Goal: Task Accomplishment & Management: Use online tool/utility

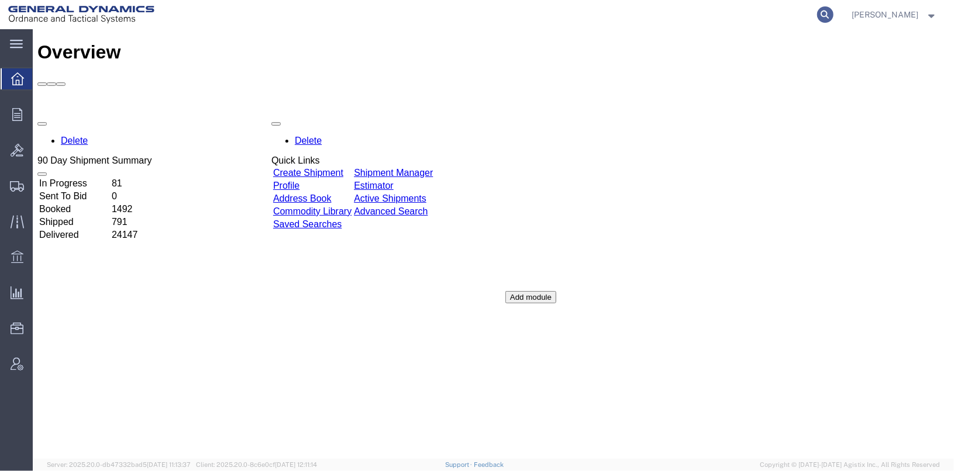
click at [833, 15] on icon at bounding box center [825, 14] width 16 height 16
type input "25427"
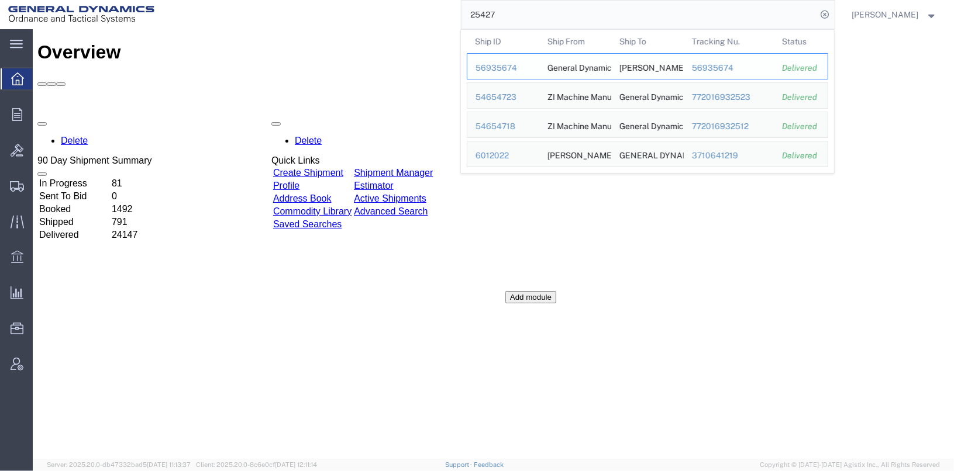
click at [506, 71] on div "56935674" at bounding box center [503, 68] width 56 height 12
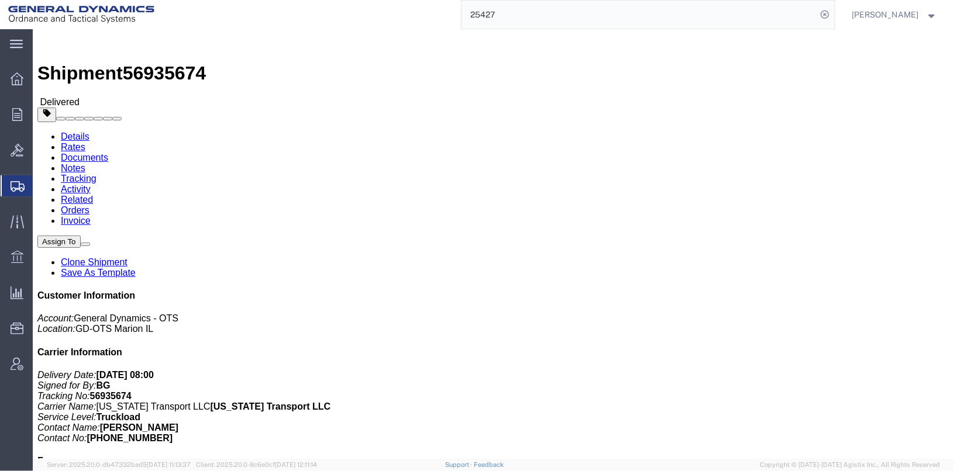
click link "Clone Shipment"
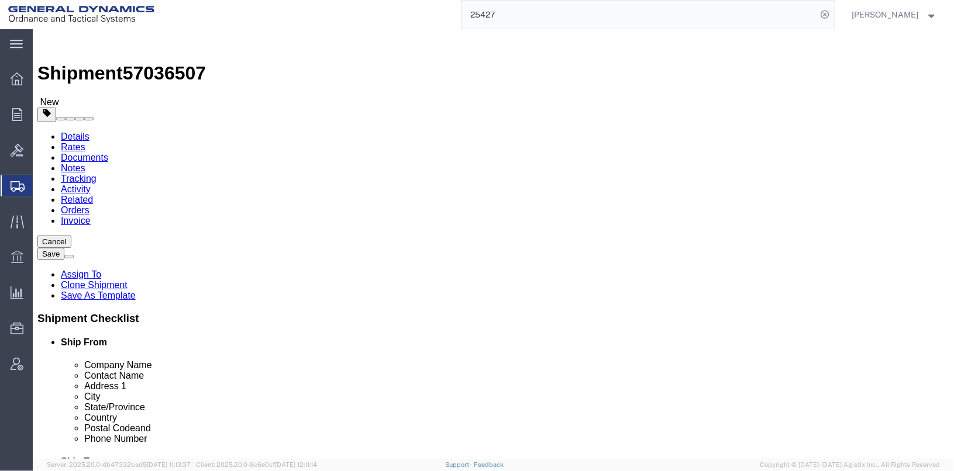
select select
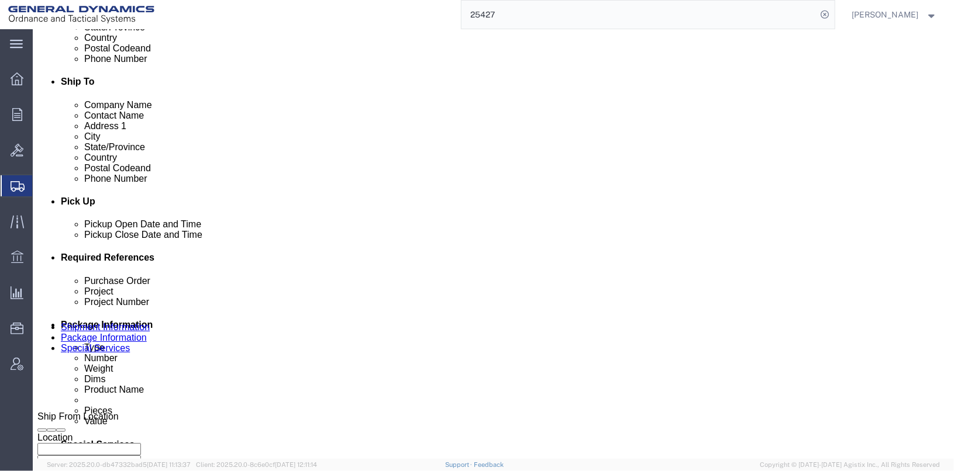
scroll to position [409, 0]
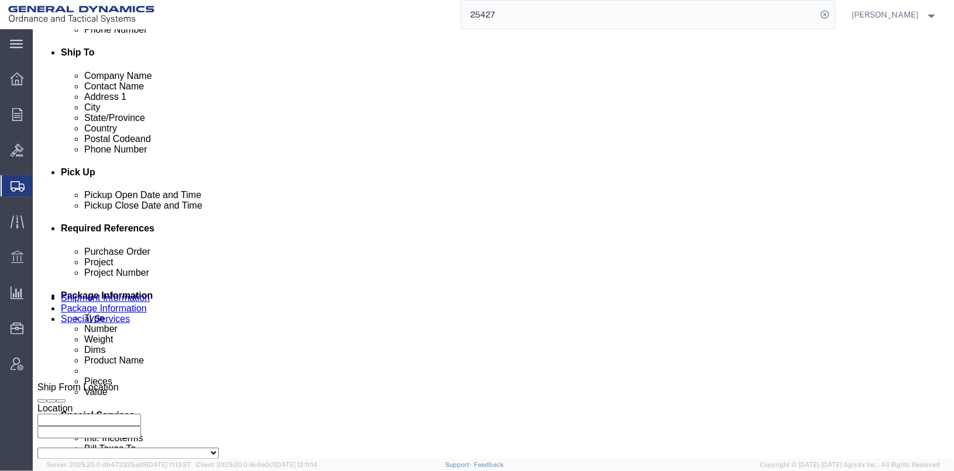
click div "[DATE] 2:28 PM"
click button "Apply"
click div "[DATE] 12:38 PM"
click input "6:38 PM"
type input "6:38 AM"
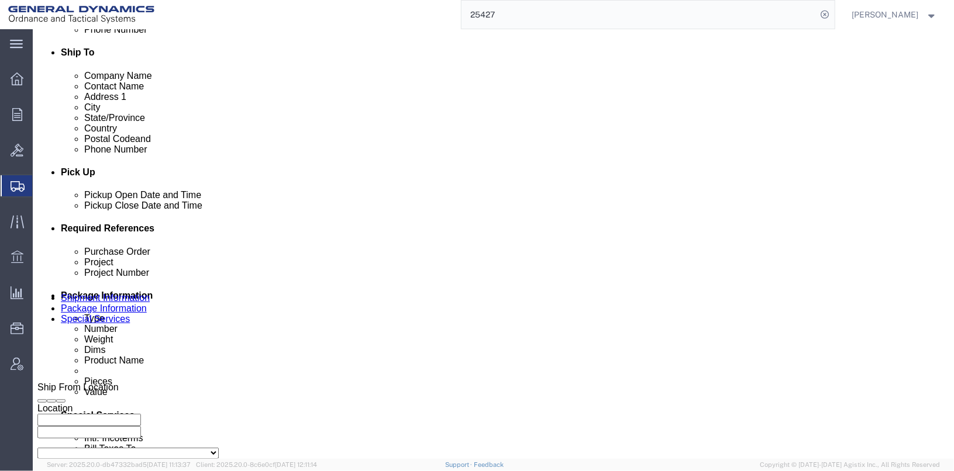
click button "Apply"
click input "25427"
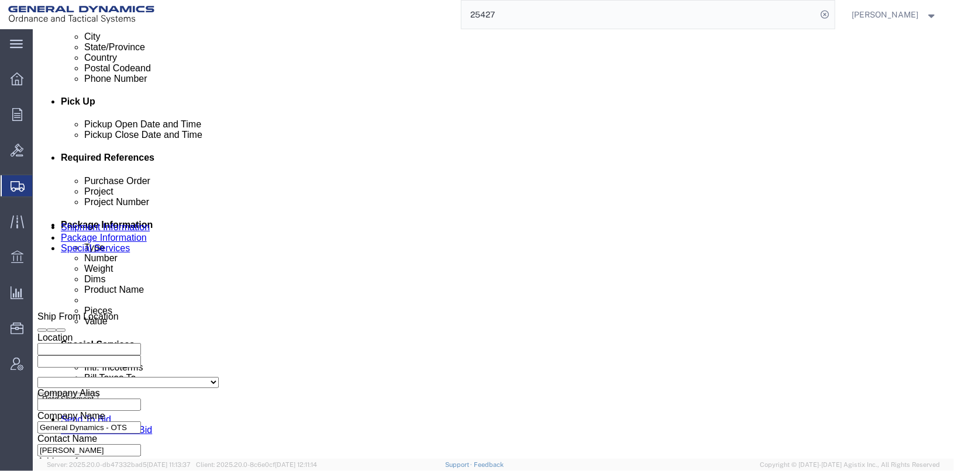
scroll to position [603, 0]
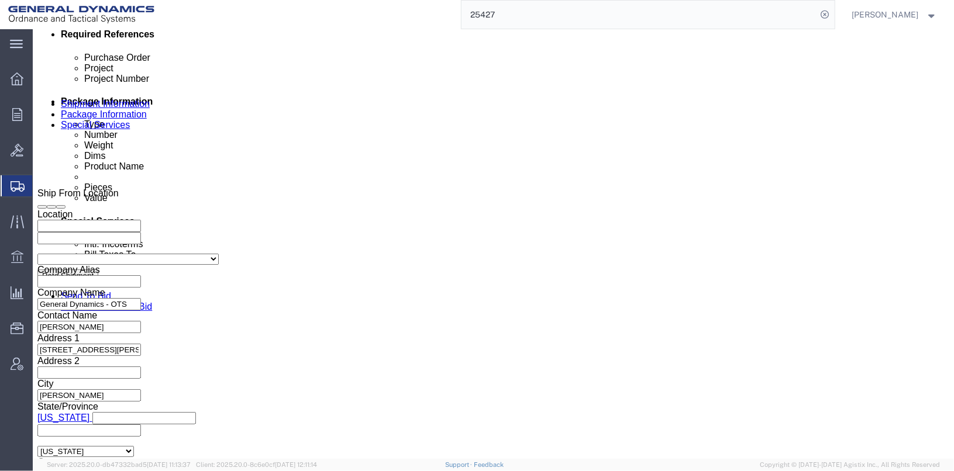
type input "25446"
drag, startPoint x: 599, startPoint y: 143, endPoint x: 554, endPoint y: 143, distance: 44.4
click div "Select Account Type Activity ID Airline Appointment Number ASN Batch Request # …"
click button "Continue"
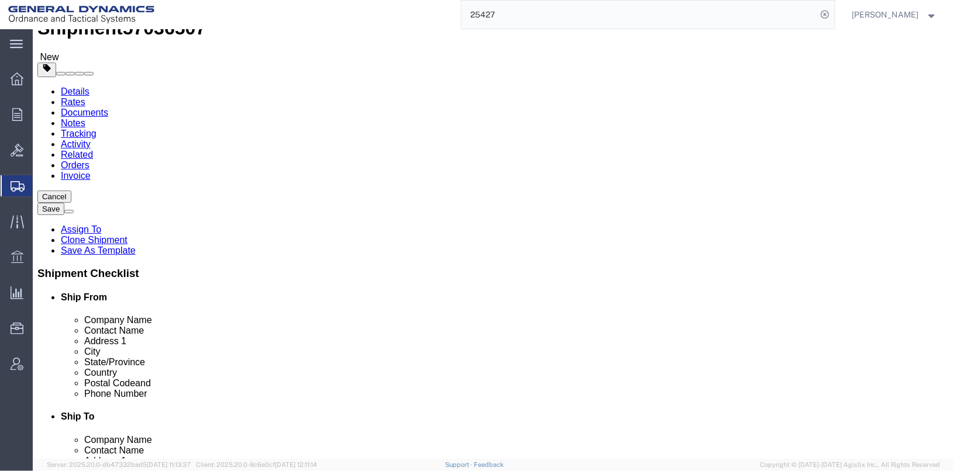
click dd "9000.00 Pound"
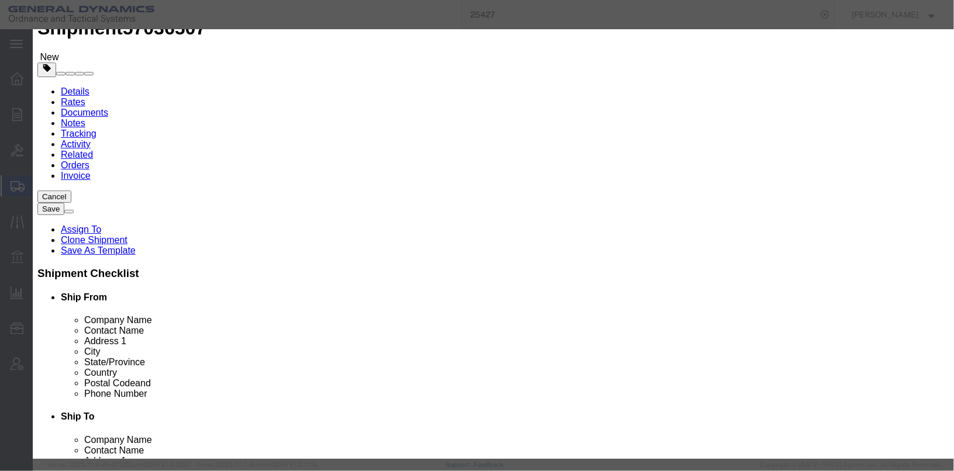
click icon "button"
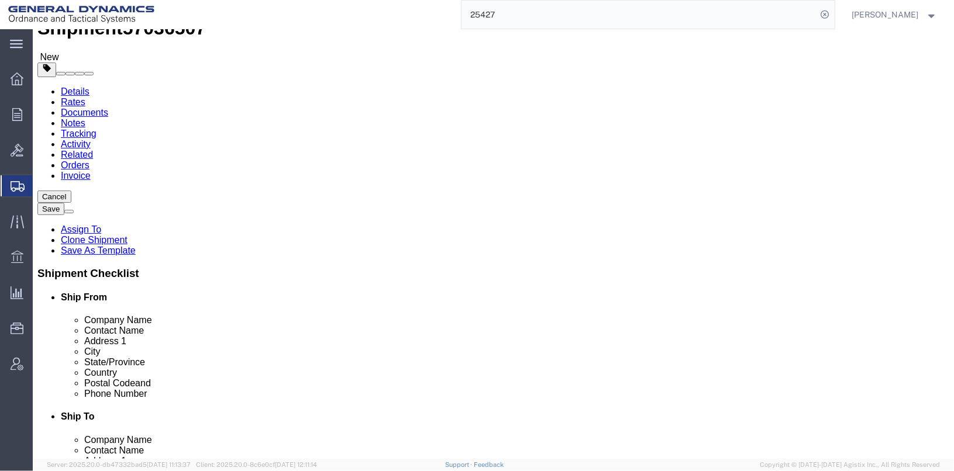
click icon
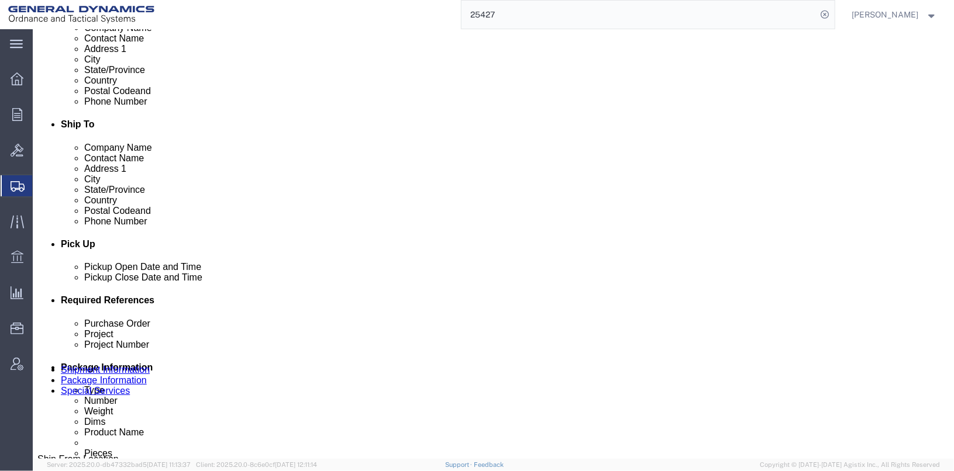
scroll to position [454, 0]
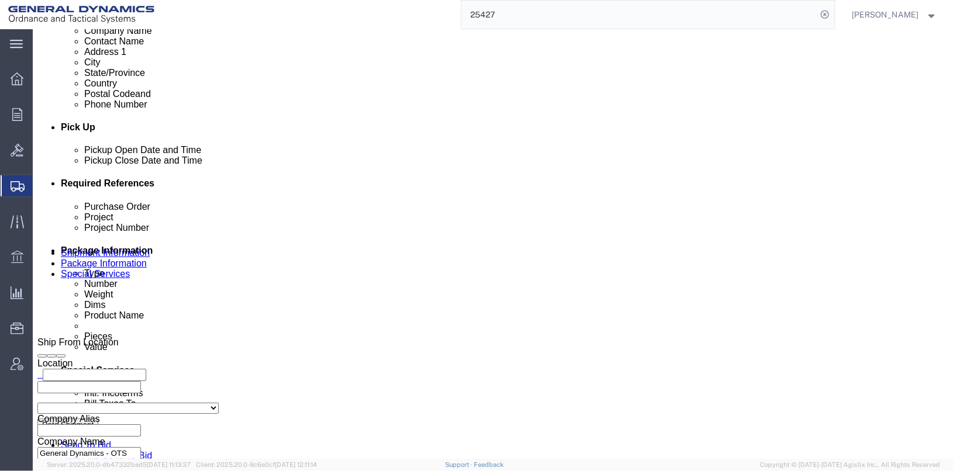
click input "text"
type input "5437113"
click div "Purchase Order 89798 Project M119A2 Project Number 30100339 Select Account Type…"
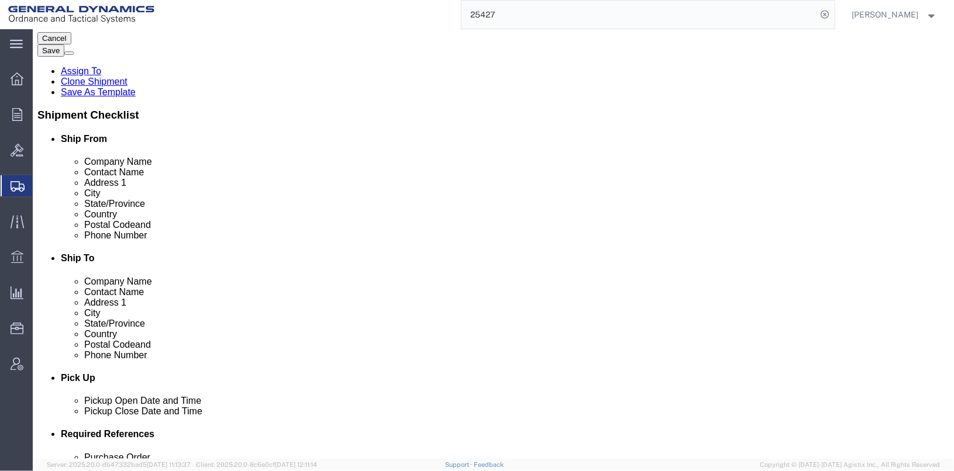
scroll to position [194, 0]
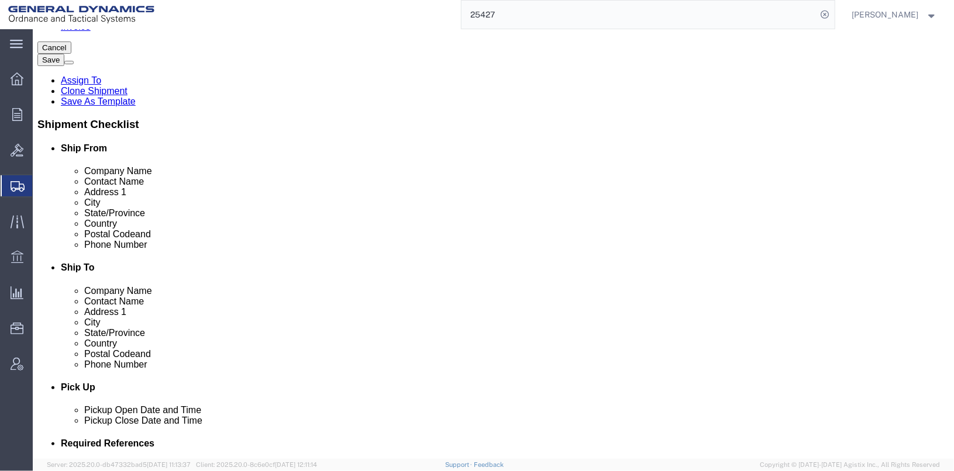
click icon
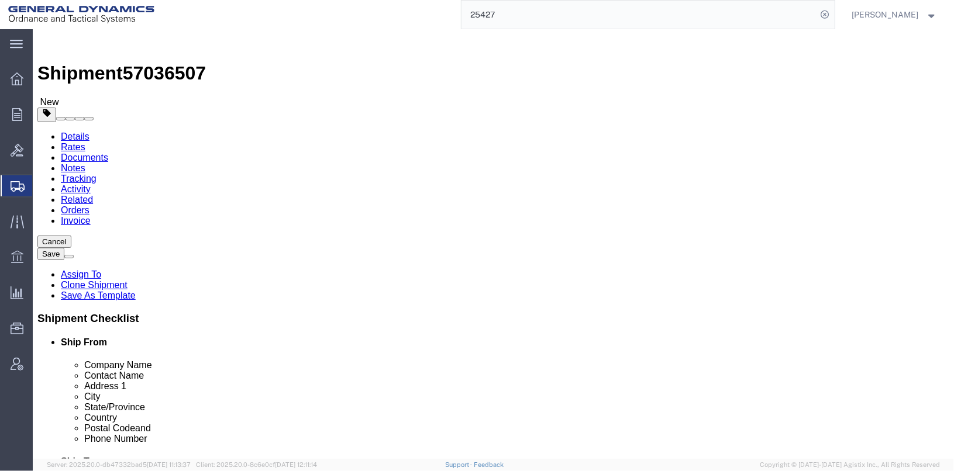
click textarea
type textarea "truck# trailer#"
click link "Shipment Information"
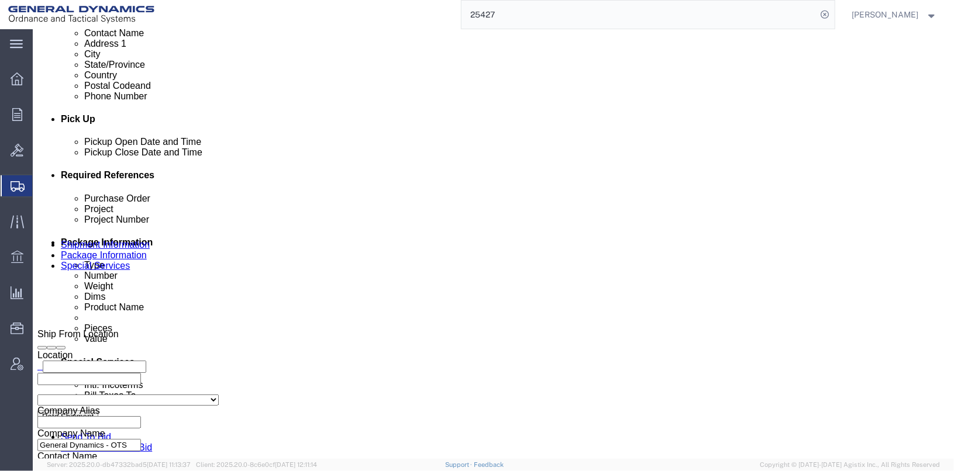
scroll to position [585, 0]
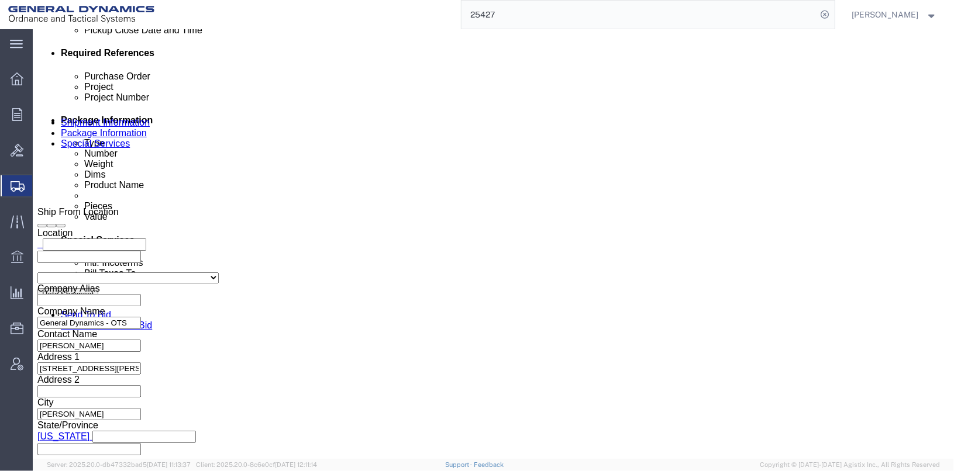
click button "button"
click button "Continue"
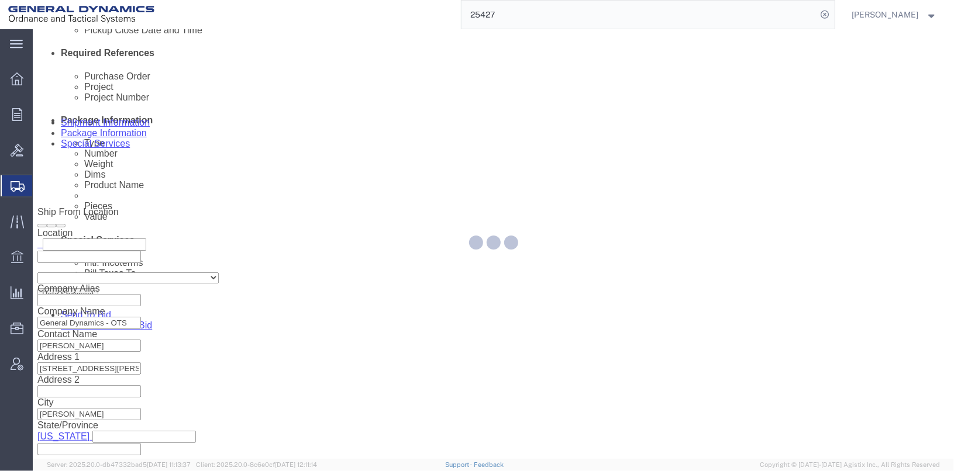
scroll to position [93, 0]
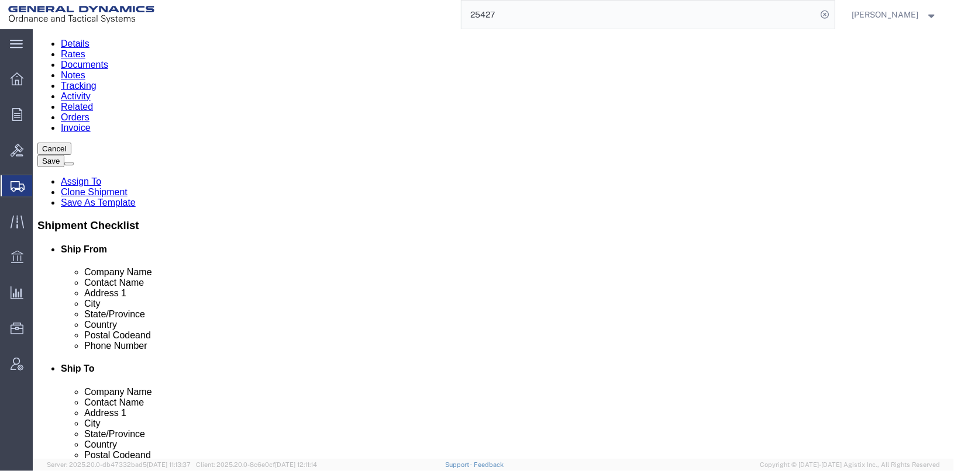
click dd "28260.00 USD"
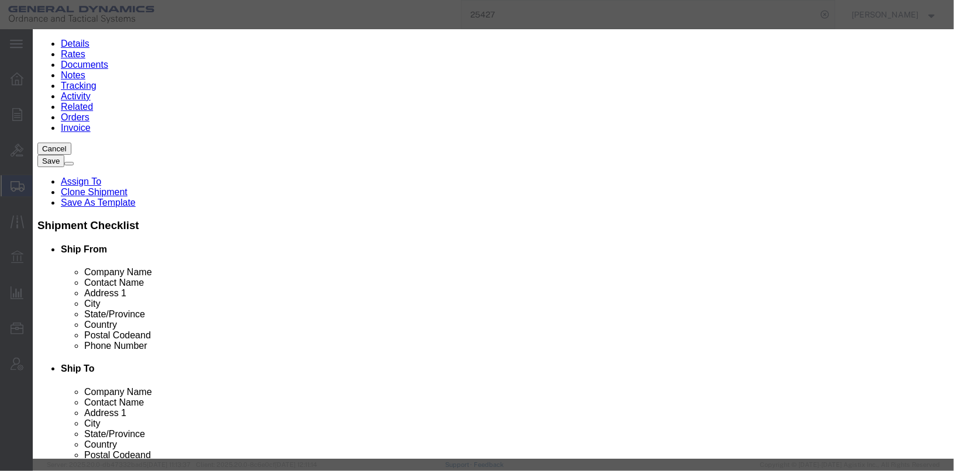
click textarea "[MEDICAL_DATA] 900# - Lot#BB-2505220 (9 DRUMS @ 100#) 2700# - Lot#BB-2505187 (2…"
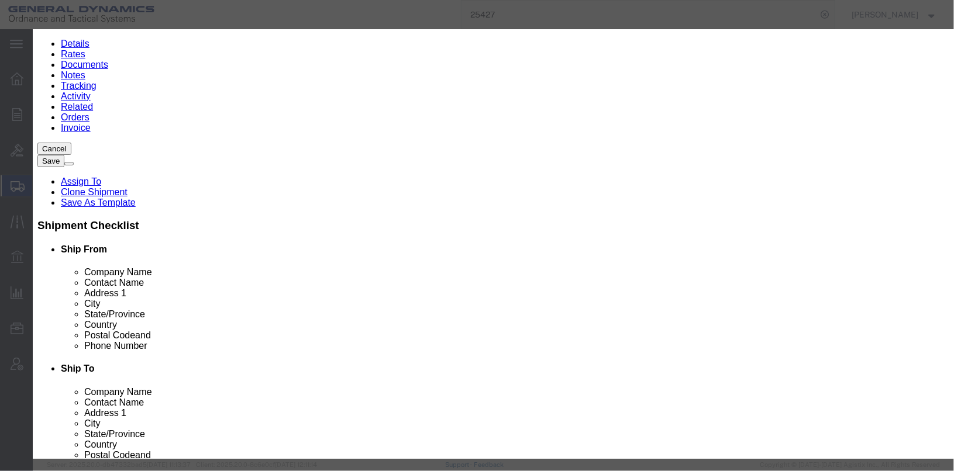
click textarea "[MEDICAL_DATA] 900# - Lot#BB-2505220 (9 DRUMS @ 100#) 2700# - Lot#BB-2505187 (2…"
type textarea "[MEDICAL_DATA] 900# - Lot#BB-2505191 (9 DRUMS @ 100#) 2700# - Lot#BB-2505211 (2…"
click button "Save & Close"
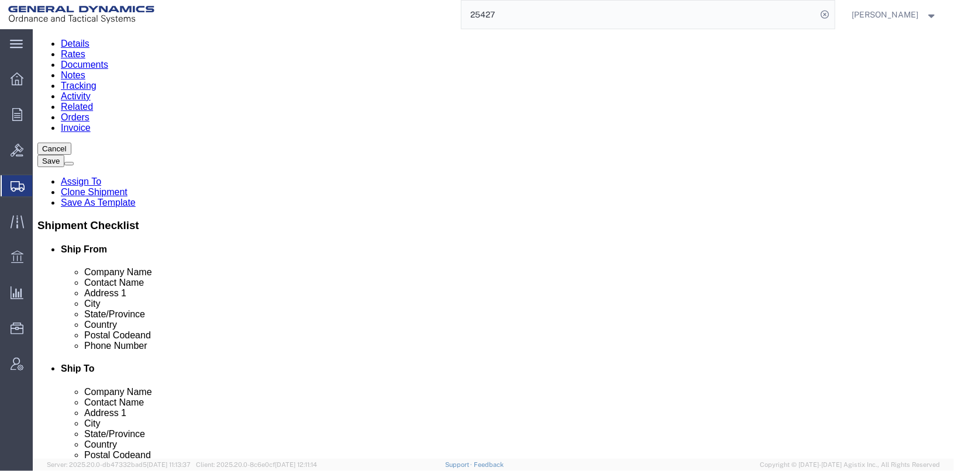
click button "Continue"
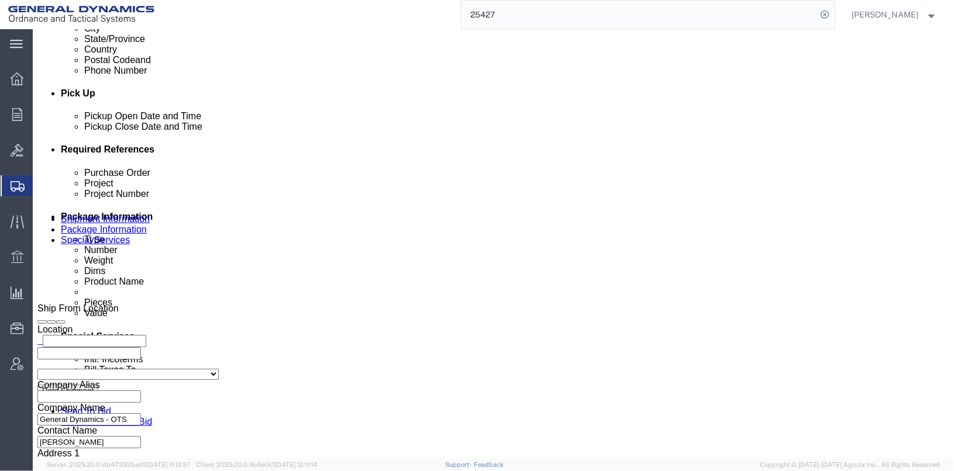
scroll to position [502, 0]
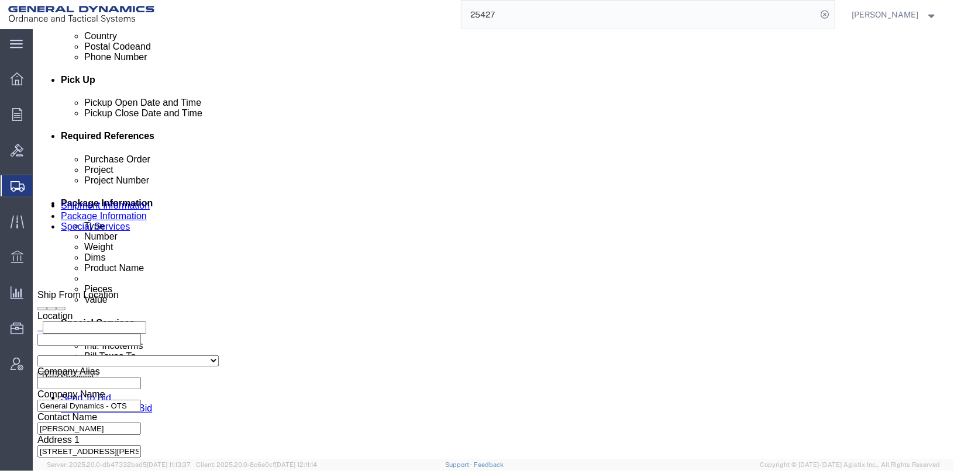
click select "Select Recipient Account Sender/Shipper Third Party Account"
select select "SHIP"
click select "Select Recipient Account Sender/Shipper Third Party Account"
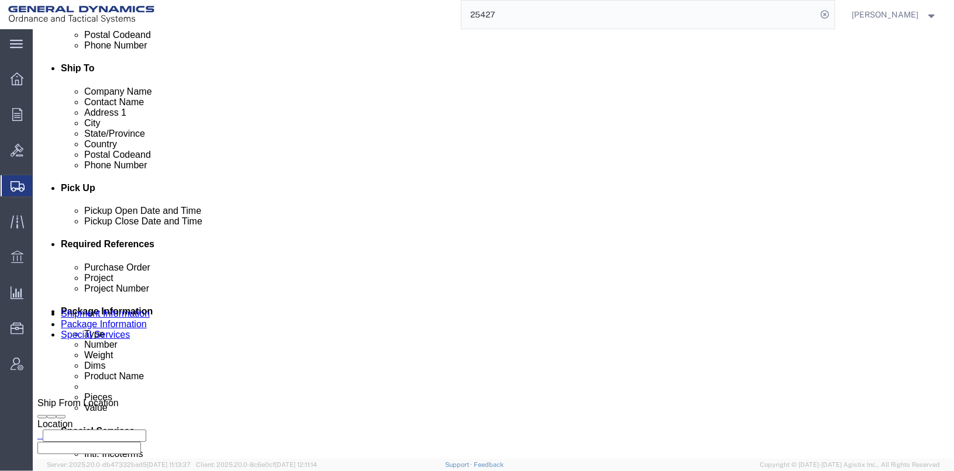
scroll to position [385, 0]
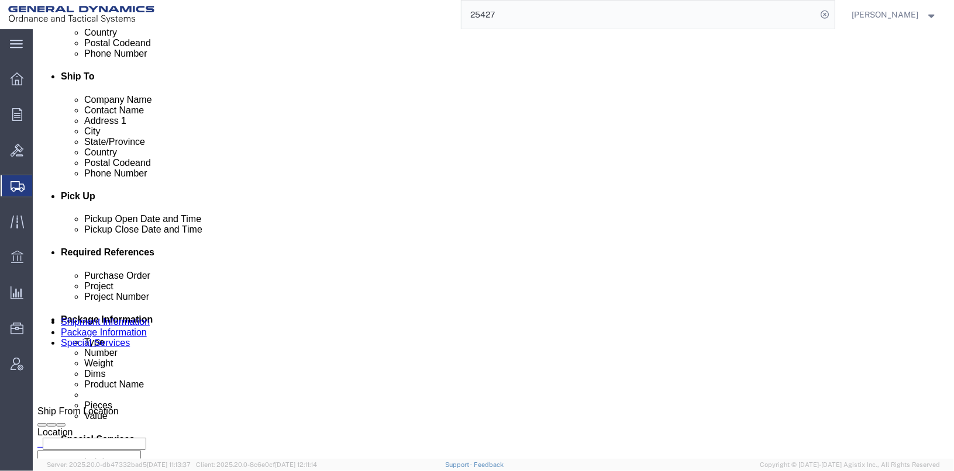
click select "Select Recipient Account Sender/Shipper Third Party Account"
click div "Billing Location Select Select My Profile Location GD-OTS [GEOGRAPHIC_DATA] (Co…"
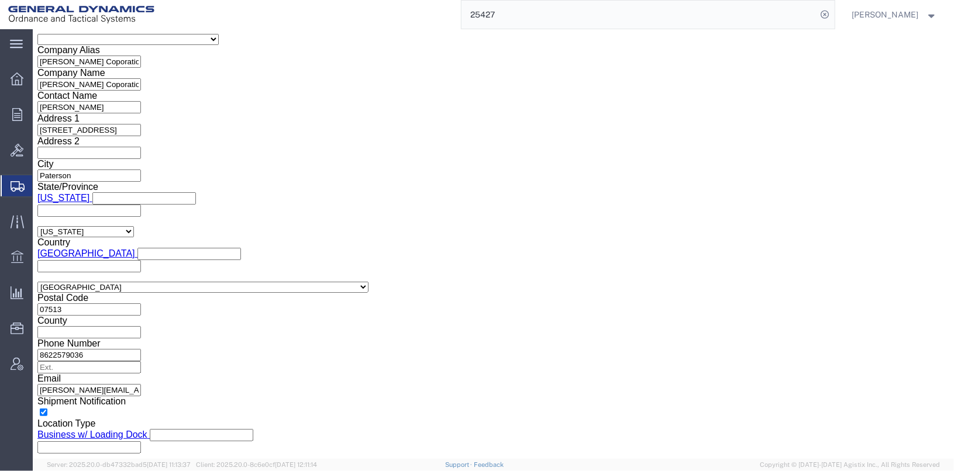
scroll to position [1572, 0]
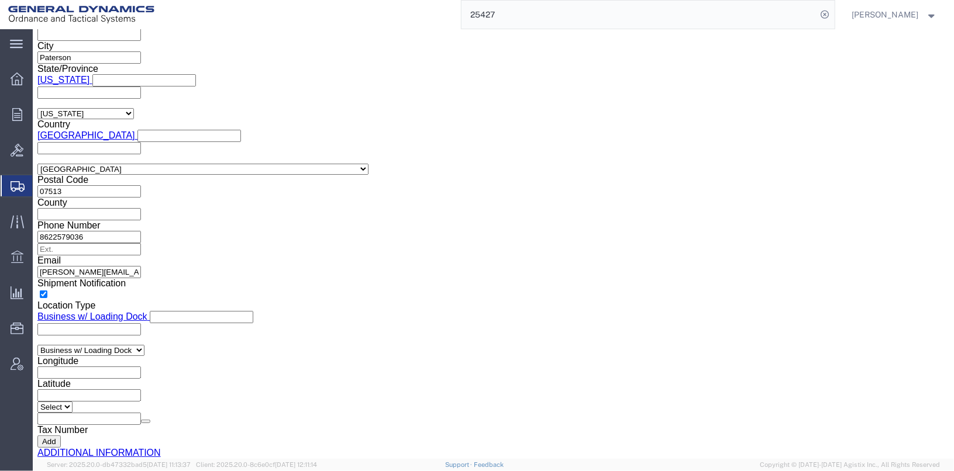
click button "Rate Shipment"
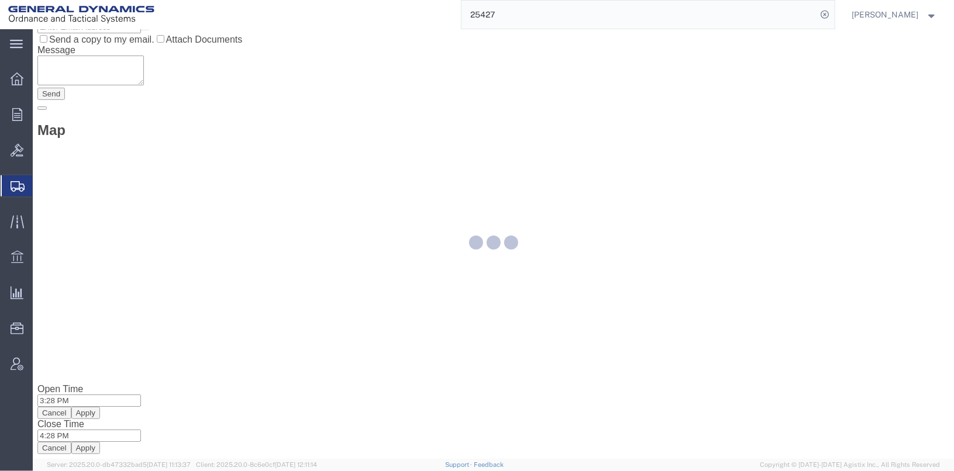
scroll to position [0, 0]
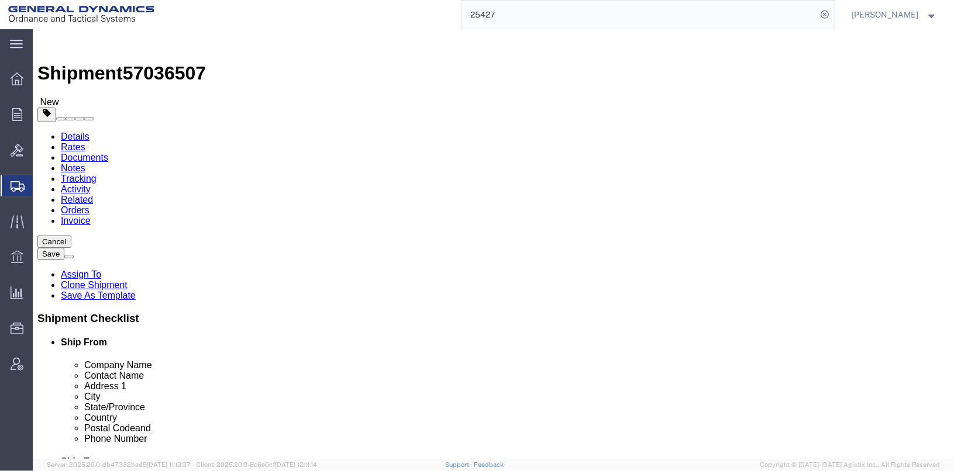
click at [63, 131] on link "Details" at bounding box center [74, 136] width 29 height 10
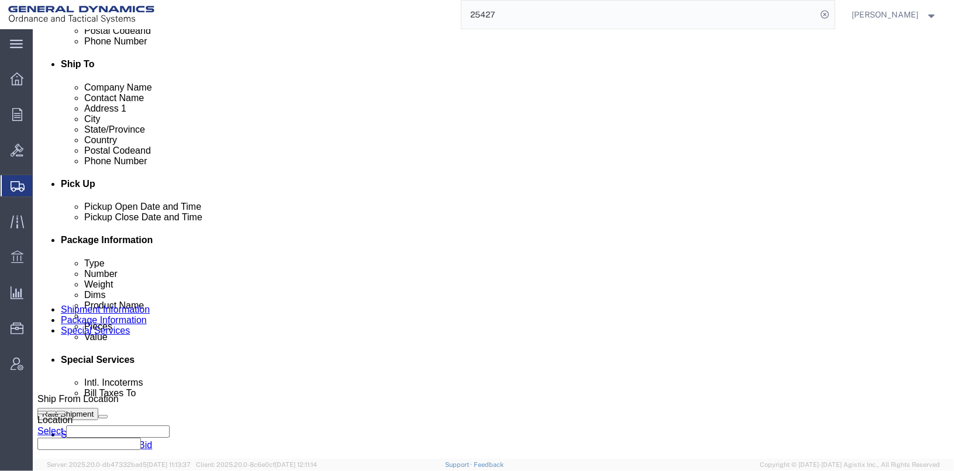
scroll to position [409, 0]
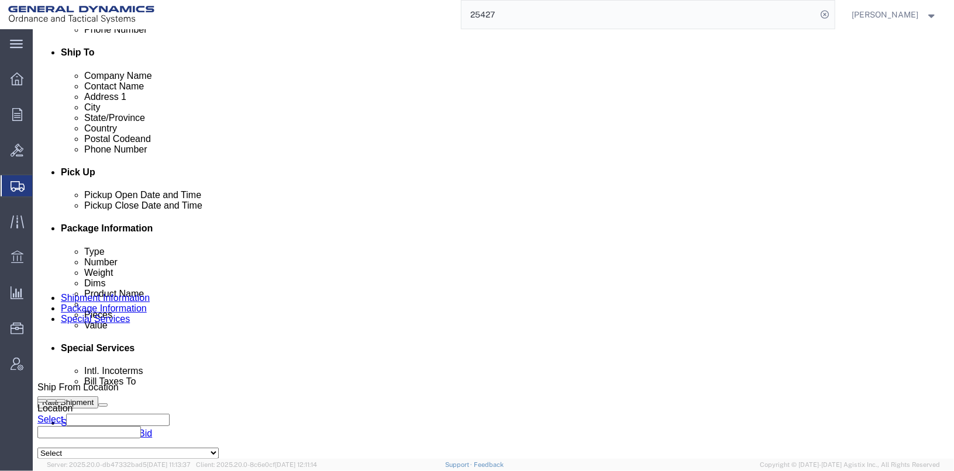
click div "[DATE] 2:28 PM"
click button "Apply"
click div "[DATE] 12:44 PM"
click input "12:44 PM"
click input "6:44 PM"
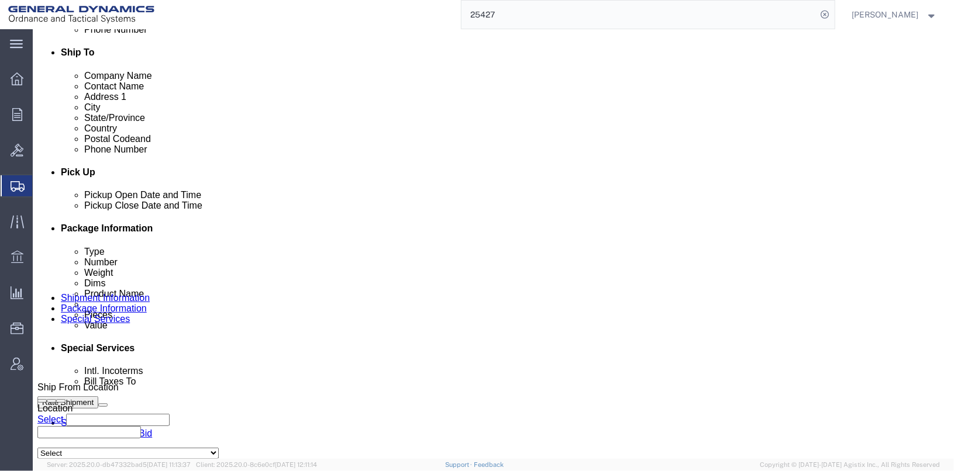
click input "6:44 [PERSON_NAME]"
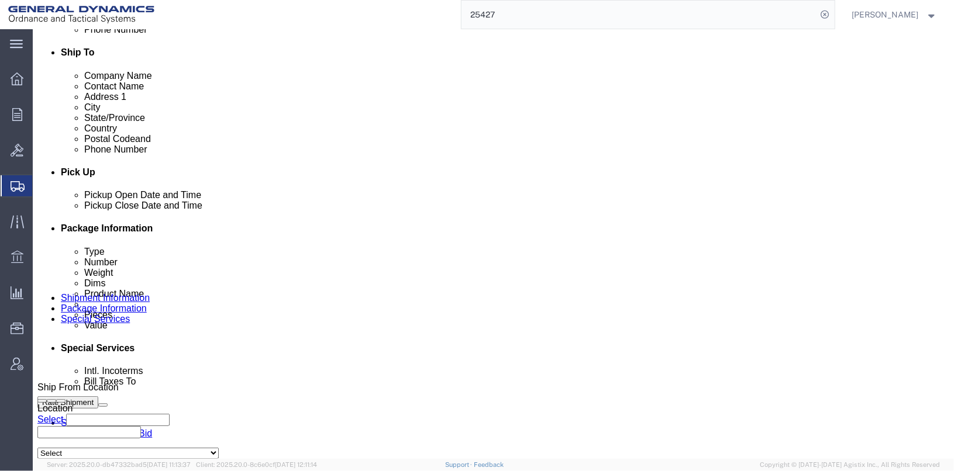
click input "6:44 [PERSON_NAME]"
type input "6:44 AM"
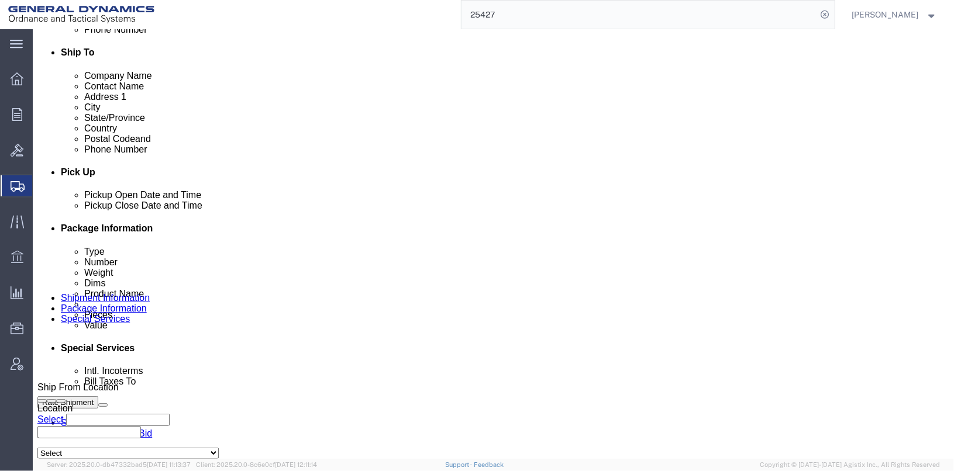
click button "Apply"
click button "Rate Shipment"
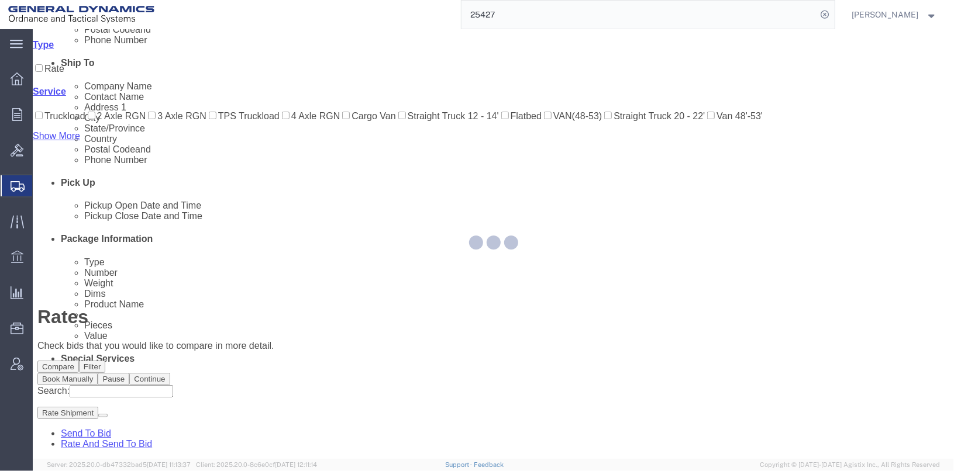
scroll to position [0, 0]
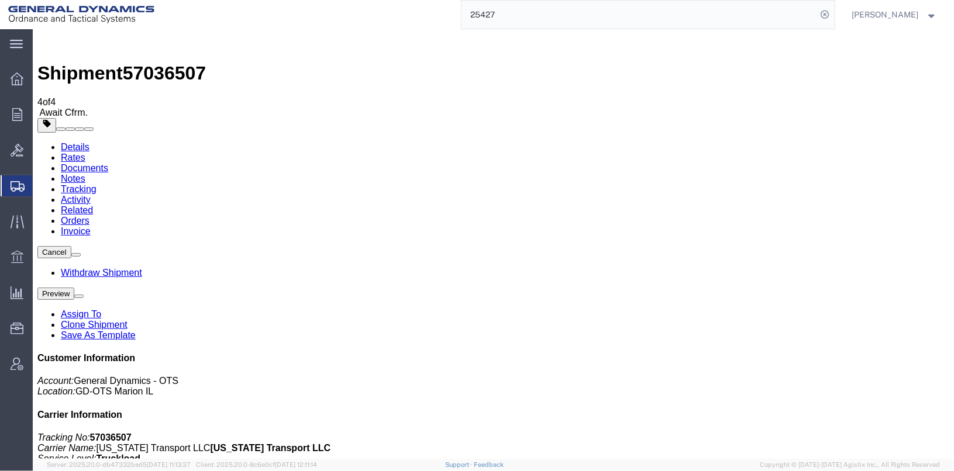
checkbox input "true"
checkbox input "false"
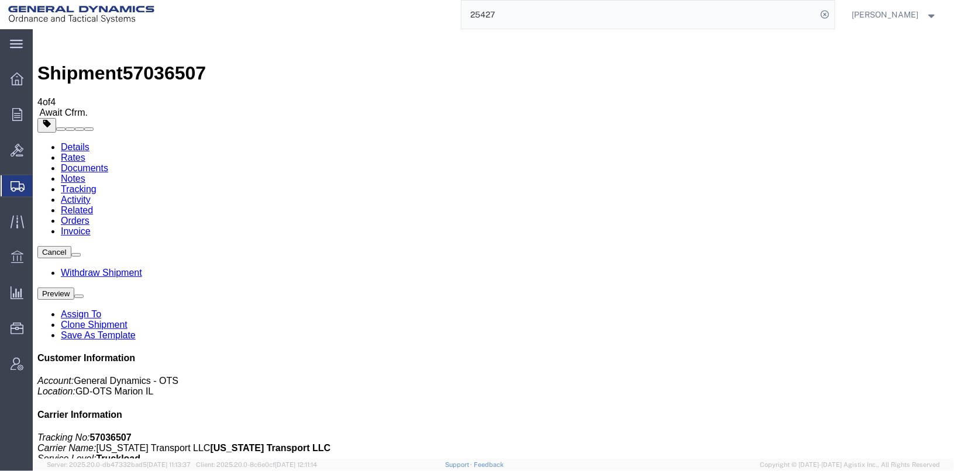
select select "1"
